Goal: Participate in discussion: Engage in conversation with other users on a specific topic

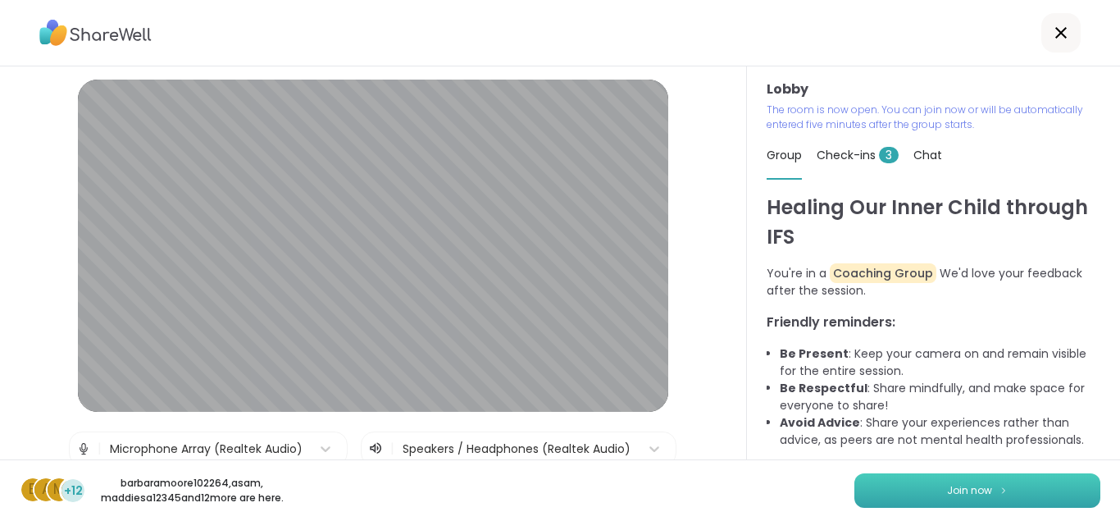
click at [917, 484] on button "Join now" at bounding box center [977, 490] width 246 height 34
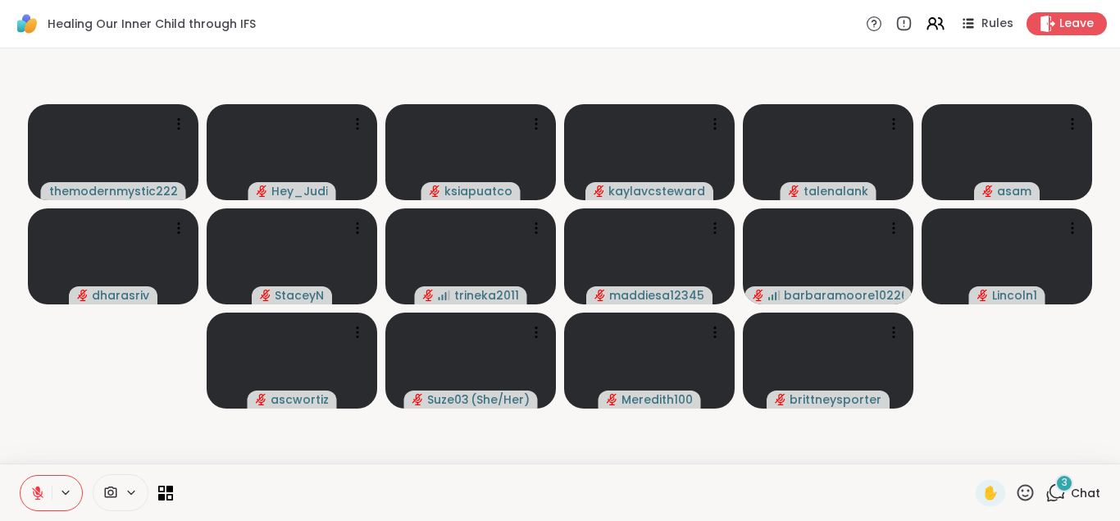
click at [1062, 490] on div "3" at bounding box center [1064, 483] width 18 height 18
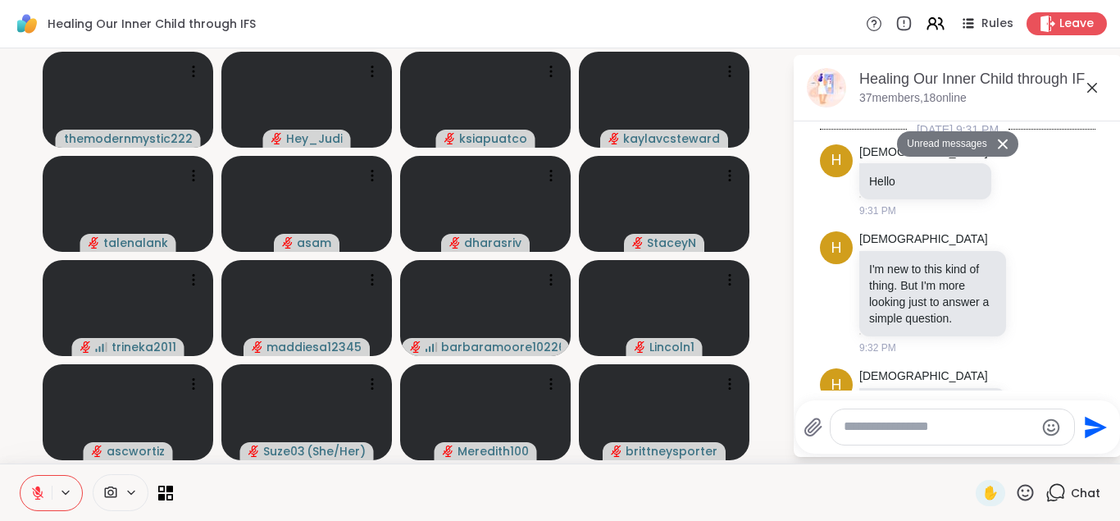
scroll to position [889, 0]
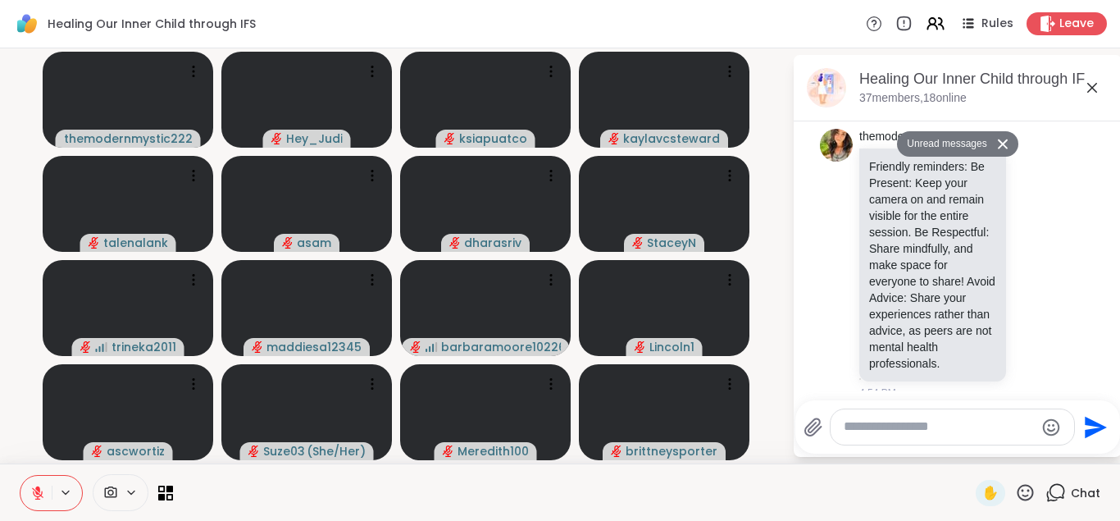
click at [959, 149] on button "Unread messages" at bounding box center [944, 144] width 94 height 26
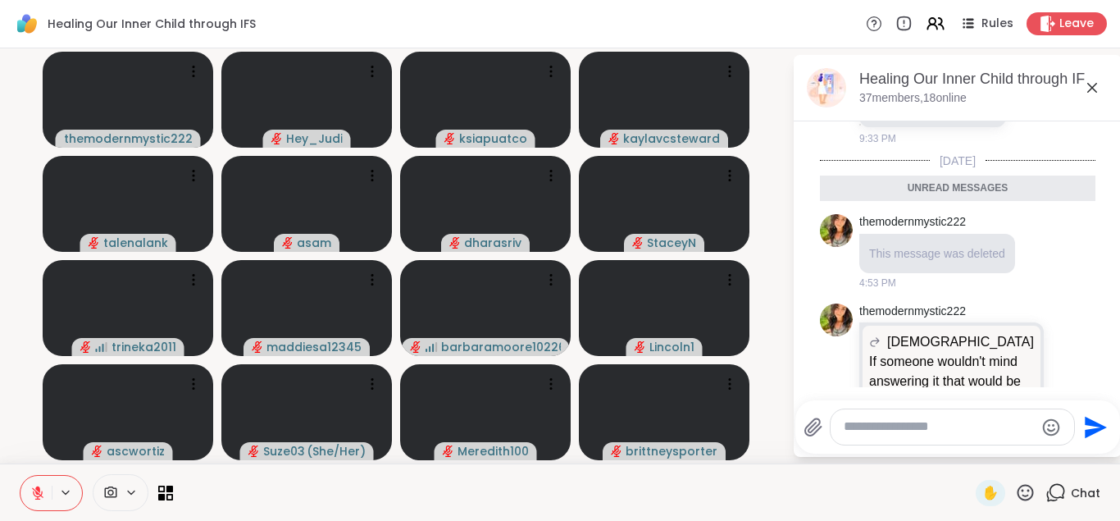
scroll to position [0, 0]
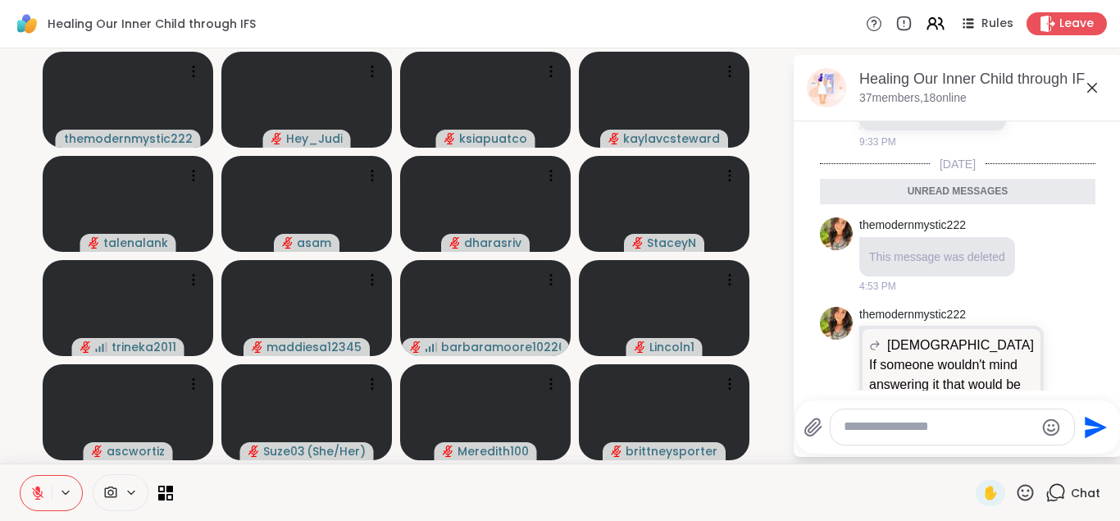
click at [1089, 89] on icon at bounding box center [1092, 88] width 20 height 20
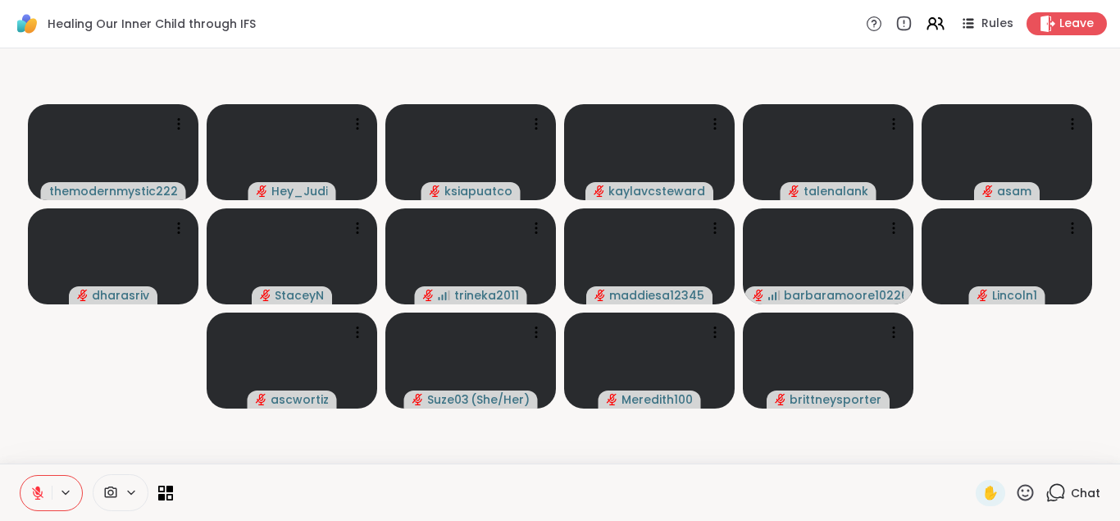
click at [697, 48] on div "Healing Our Inner Child through IFS Rules Leave" at bounding box center [560, 24] width 1120 height 48
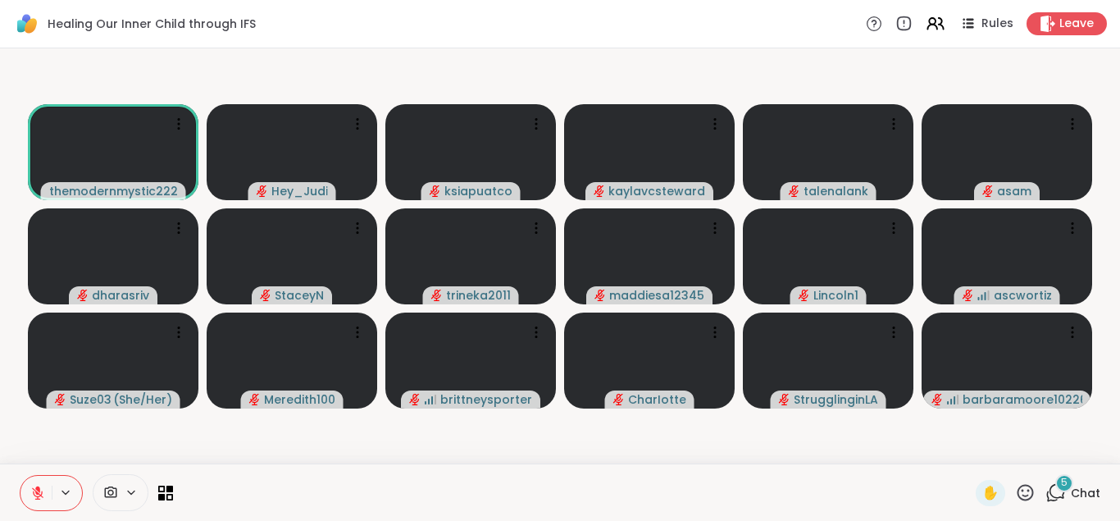
click at [124, 66] on video-player-container "themodernmystic222 Hey_Judi ksiapuatco kaylavcsteward talenalank asam dharasriv…" at bounding box center [560, 256] width 1100 height 402
click at [120, 79] on video-player-container "themodernmystic222 Hey_Judi ksiapuatco kaylavcsteward talenalank asam dharasriv…" at bounding box center [560, 256] width 1100 height 402
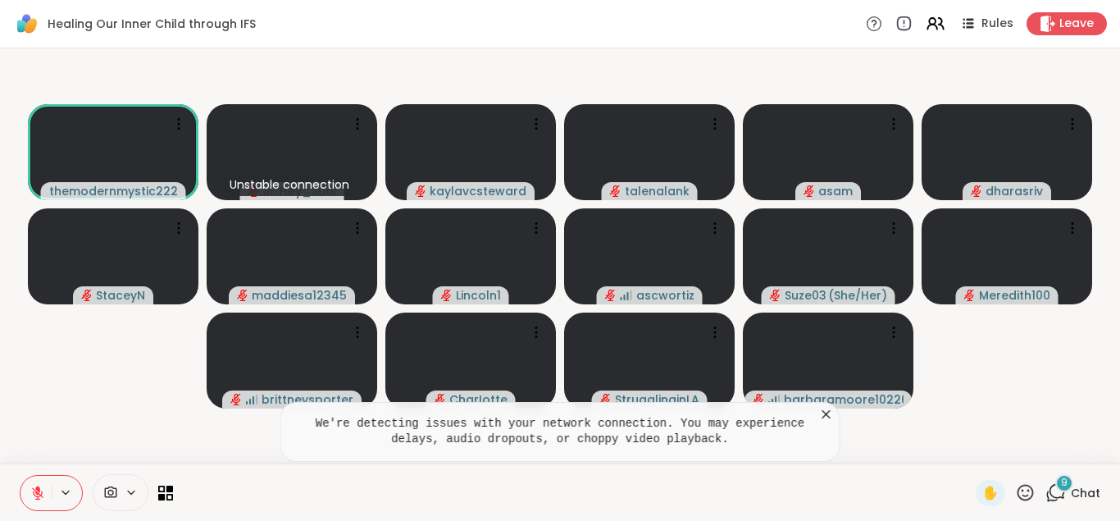
click at [1057, 488] on icon at bounding box center [1055, 492] width 20 height 20
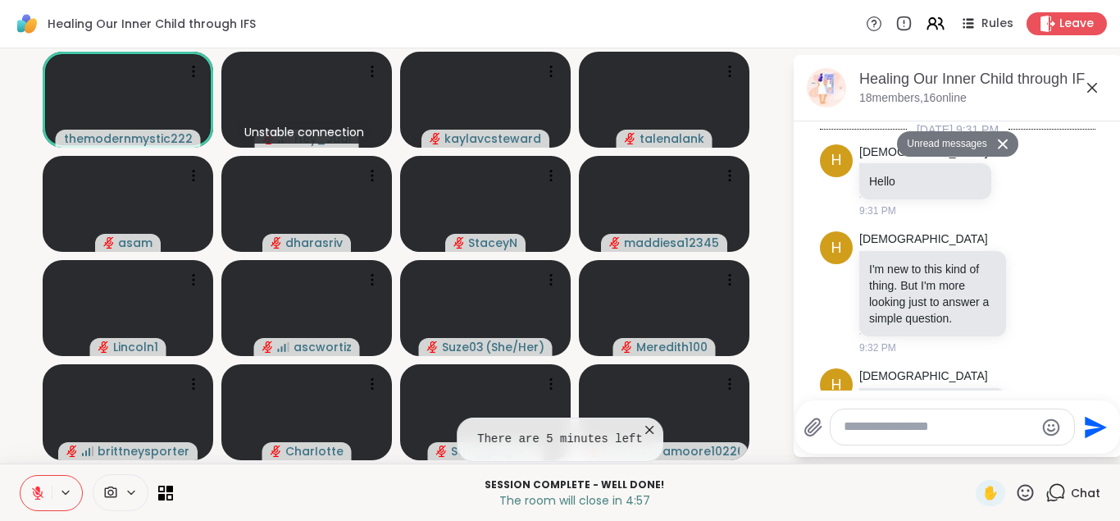
scroll to position [2152, 0]
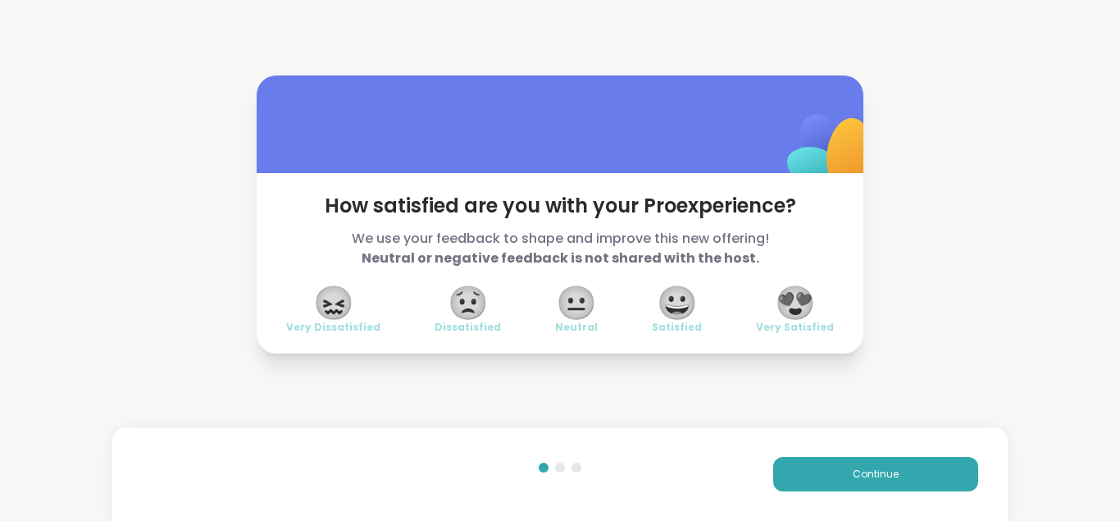
click at [798, 297] on span "😍" at bounding box center [795, 303] width 41 height 30
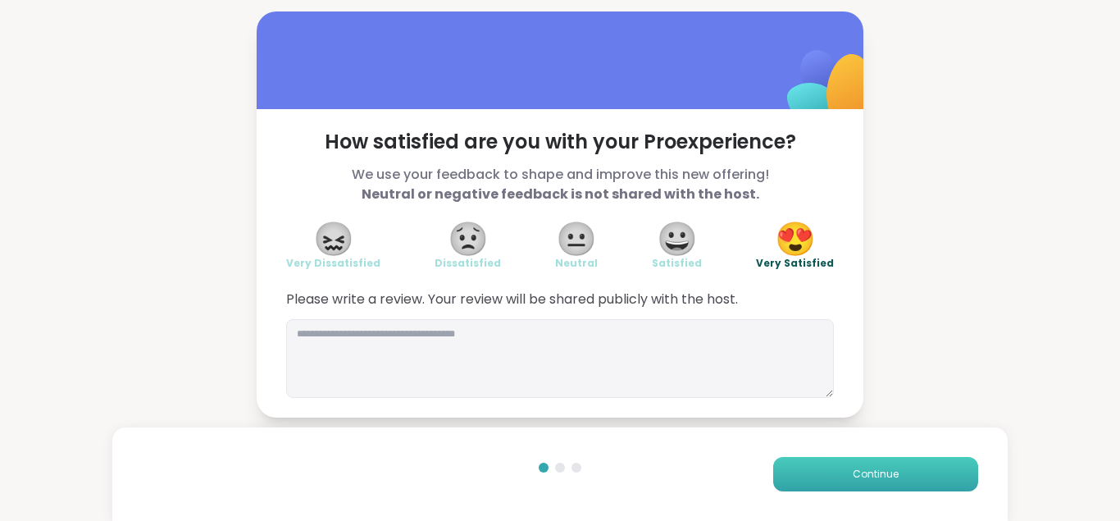
click at [930, 469] on button "Continue" at bounding box center [875, 474] width 205 height 34
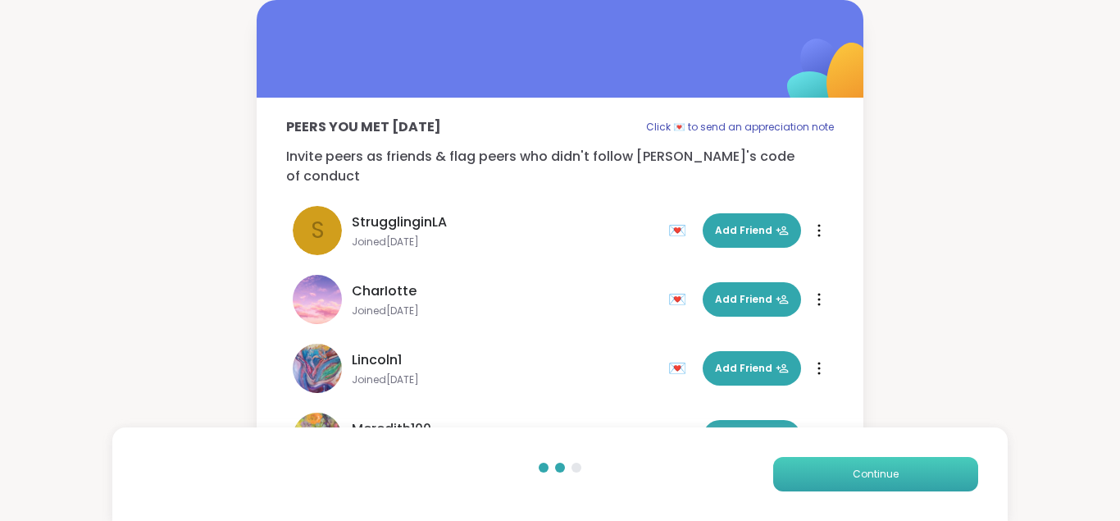
click at [930, 469] on button "Continue" at bounding box center [875, 474] width 205 height 34
